Goal: Communication & Community: Answer question/provide support

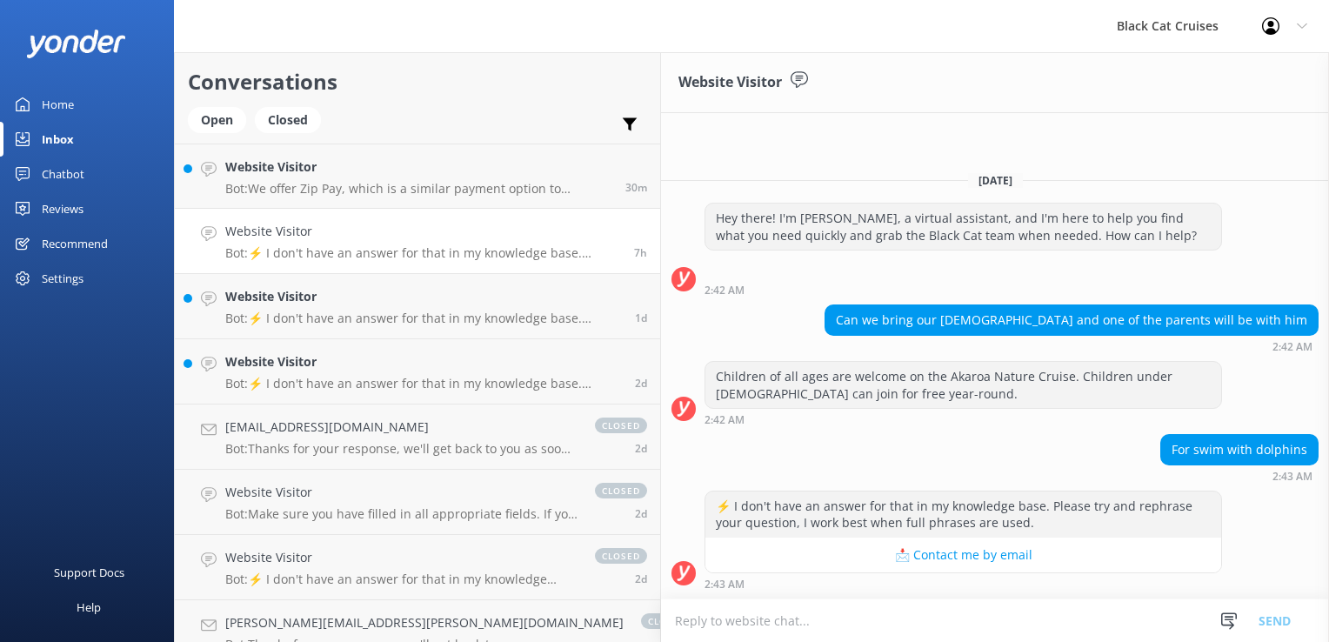
click at [709, 252] on html "Black Cat Cruises Profile Settings Logout Home Inbox Chatbot Content Products C…" at bounding box center [664, 321] width 1329 height 642
click at [661, 623] on textarea at bounding box center [995, 620] width 668 height 43
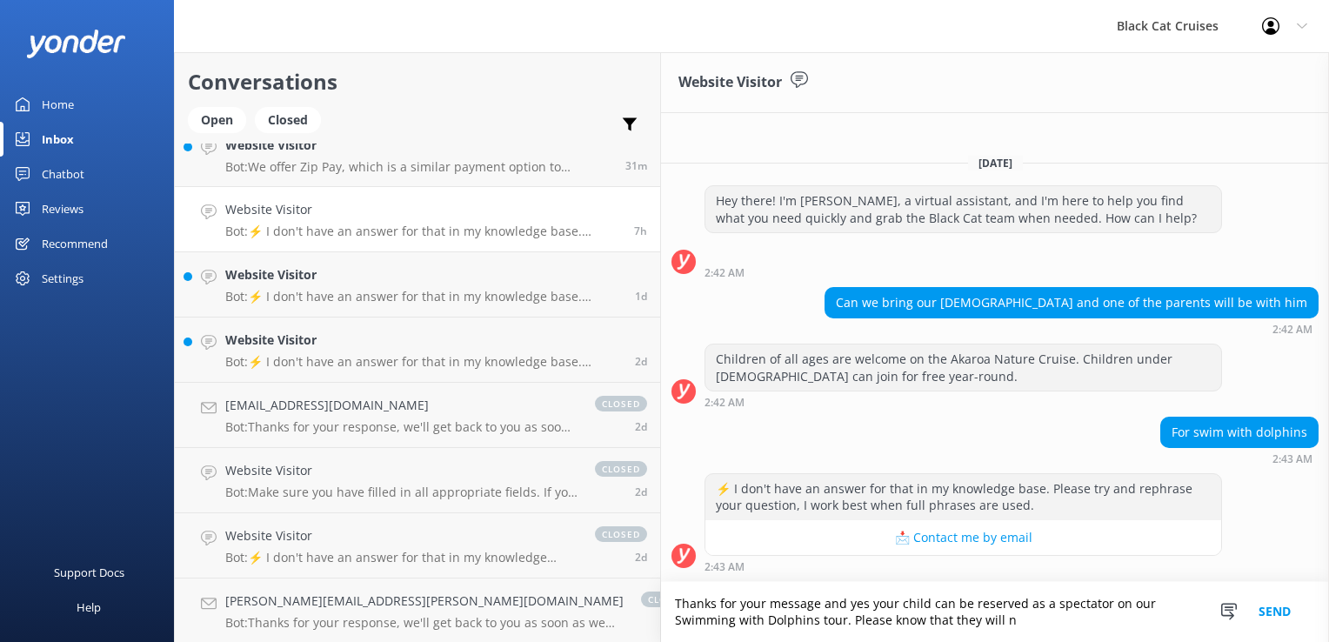
scroll to position [35, 0]
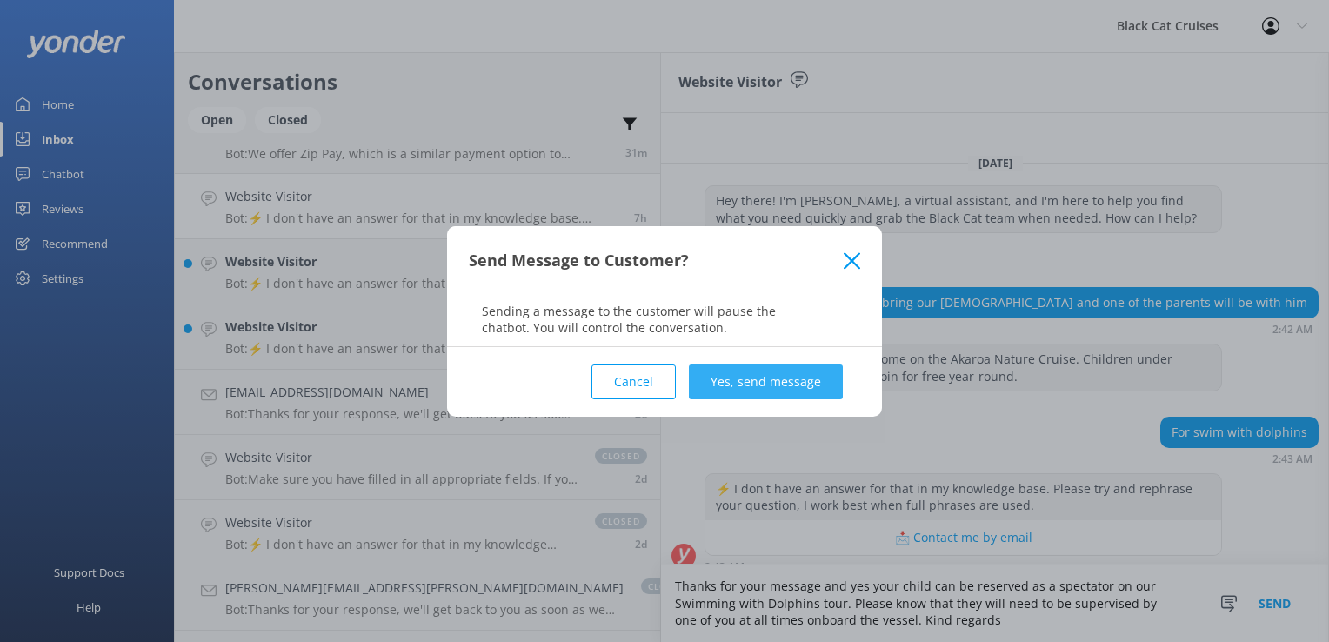
type textarea "Thanks for your message and yes your child can be reserved as a spectator on ou…"
click at [760, 388] on button "Yes, send message" at bounding box center [766, 382] width 154 height 35
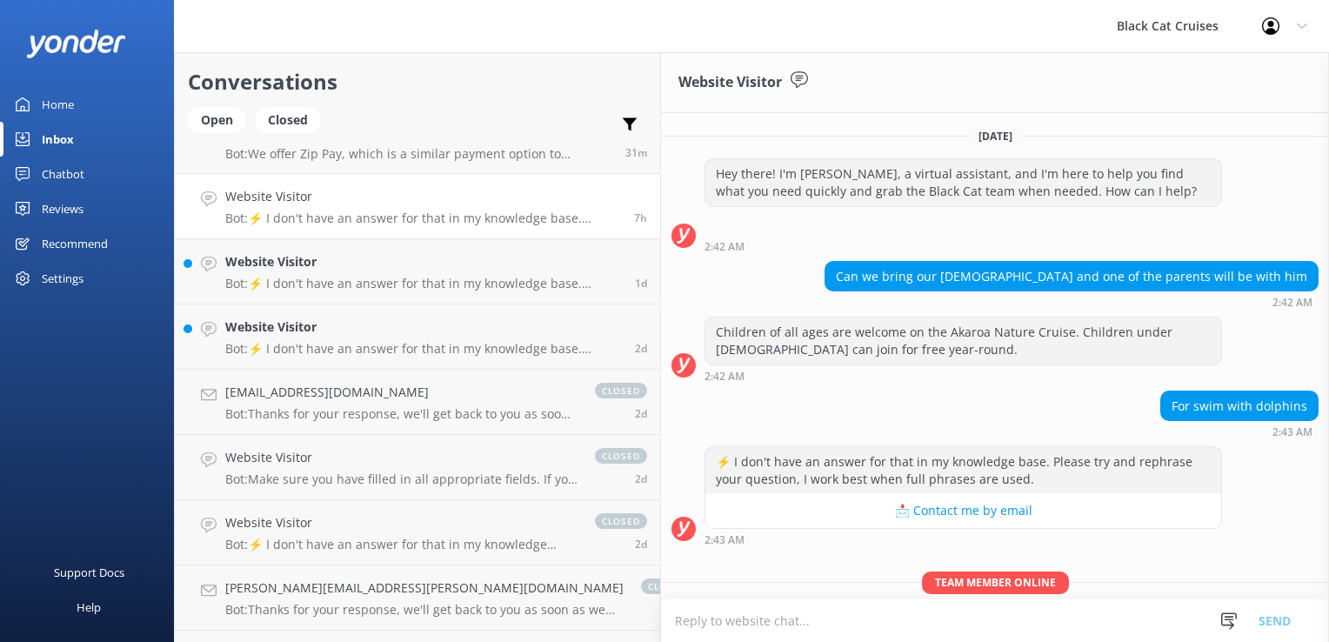
scroll to position [100, 0]
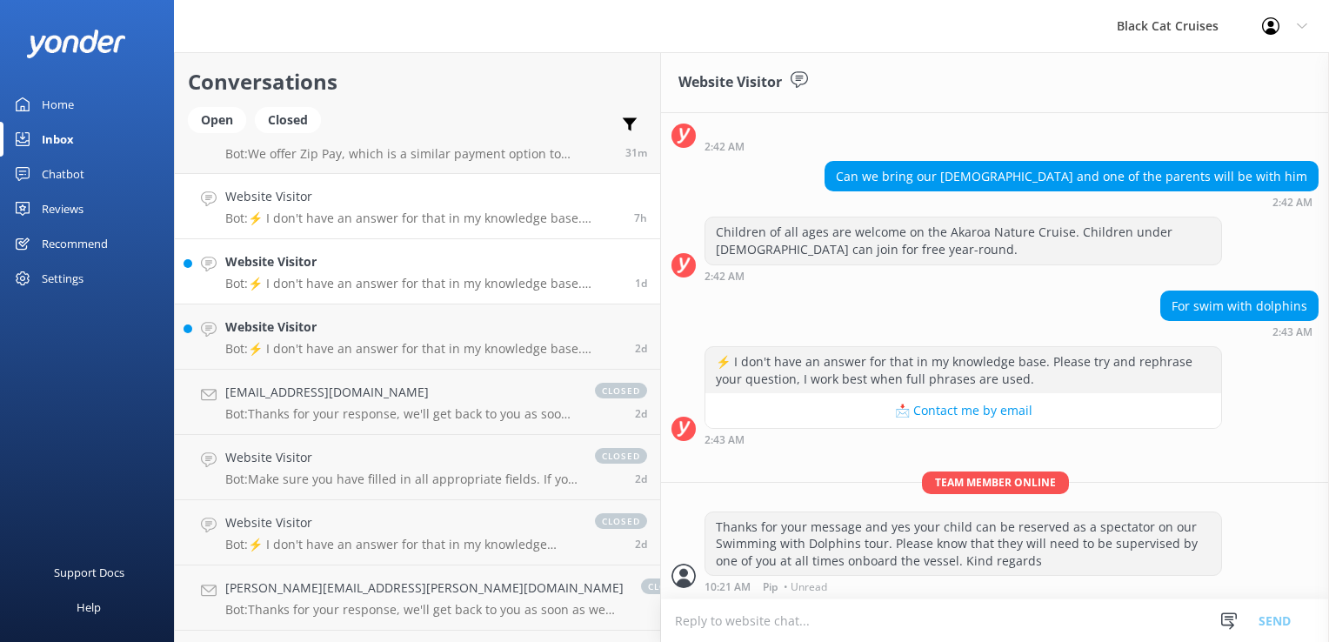
click at [358, 277] on p "Bot: ⚡ I don't have an answer for that in my knowledge base. Please try and rep…" at bounding box center [423, 284] width 397 height 16
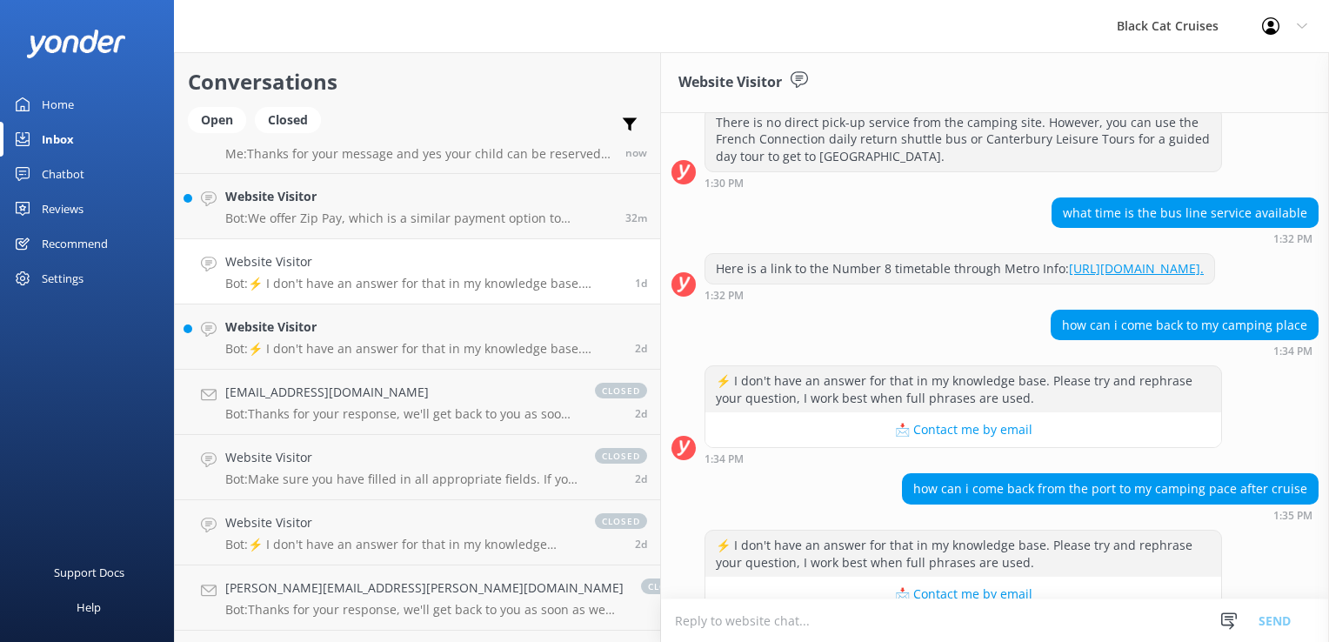
scroll to position [374, 0]
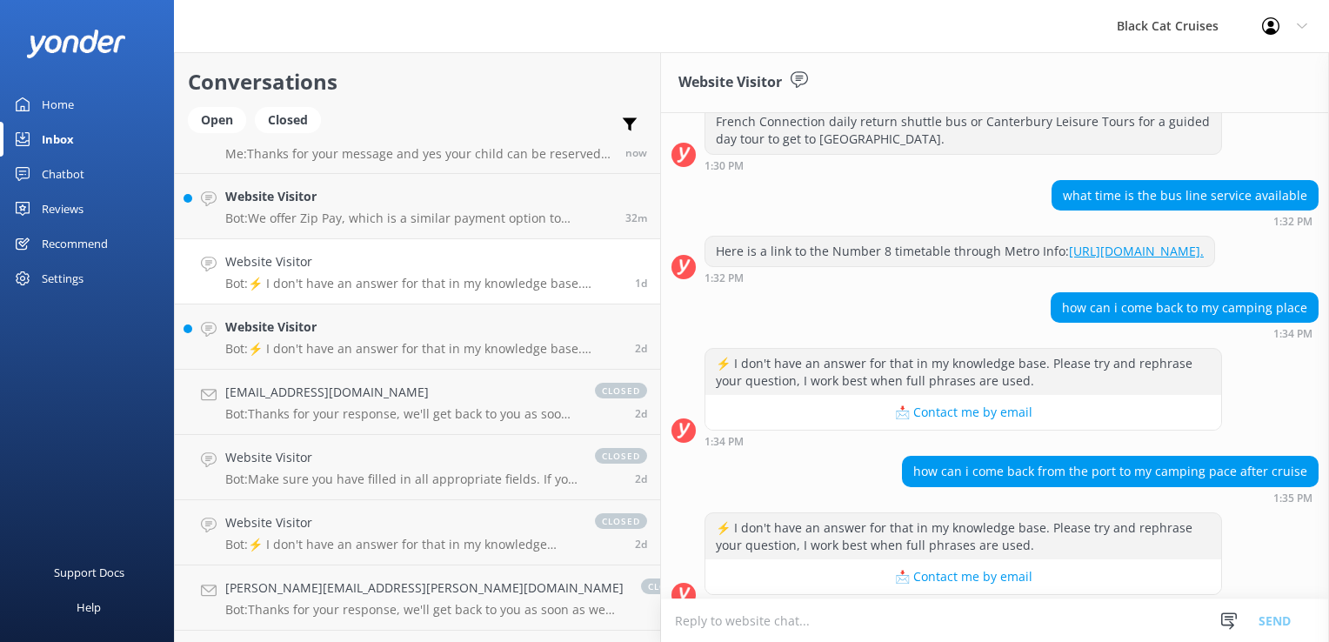
click at [661, 625] on textarea at bounding box center [995, 620] width 668 height 43
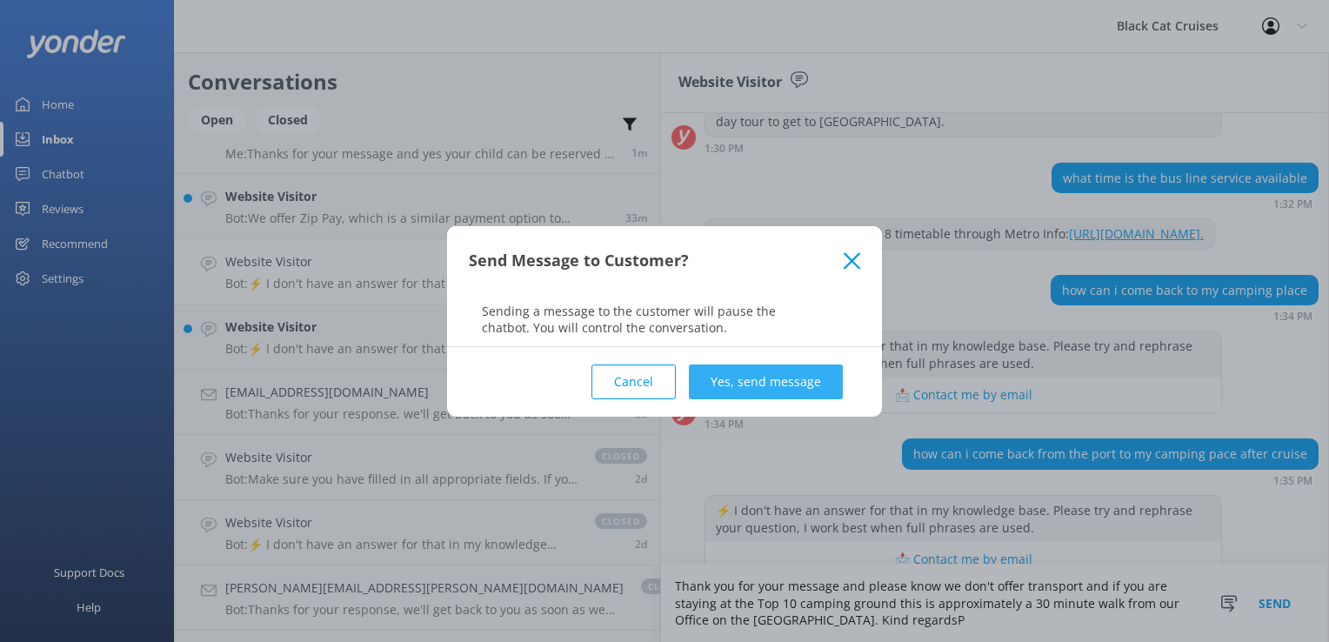
type textarea "Thank you for your message and please know we don't offer transport and if you …"
click at [767, 383] on button "Yes, send message" at bounding box center [766, 382] width 154 height 35
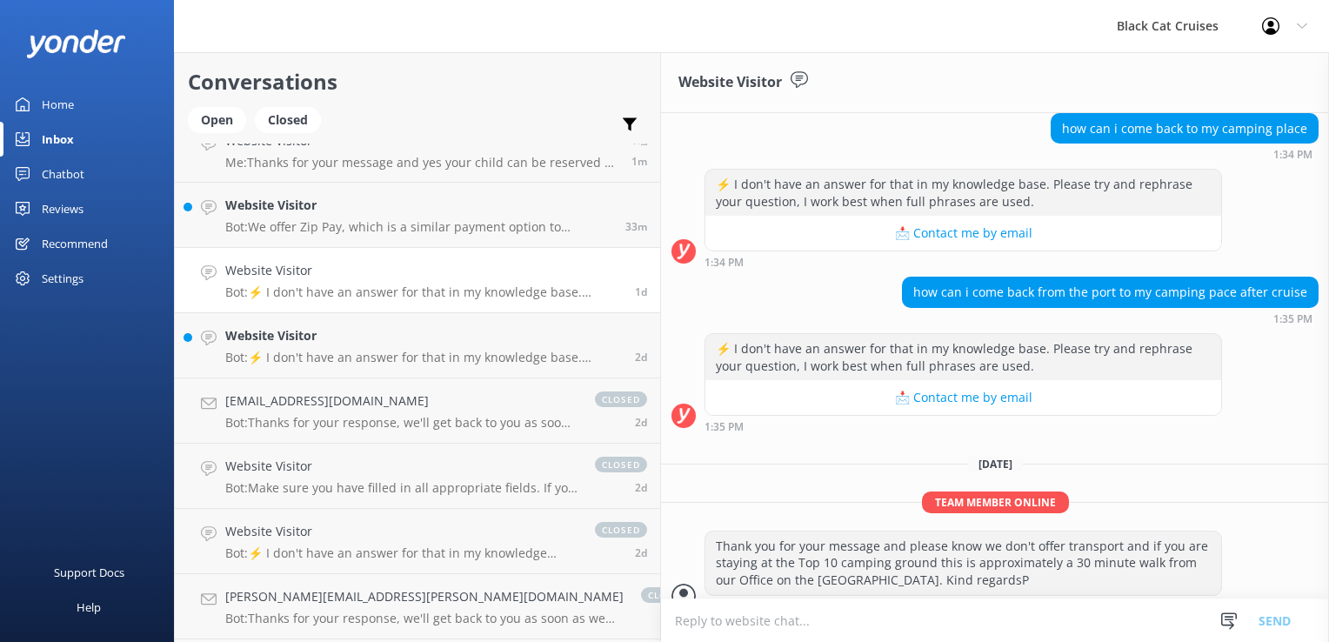
scroll to position [0, 0]
